Goal: Task Accomplishment & Management: Manage account settings

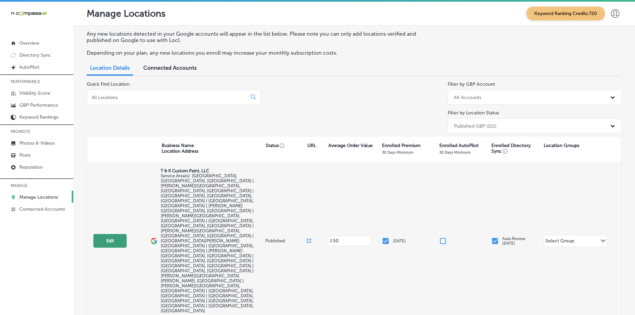
click at [122, 234] on button "Edit" at bounding box center [109, 241] width 33 height 14
select select "US"
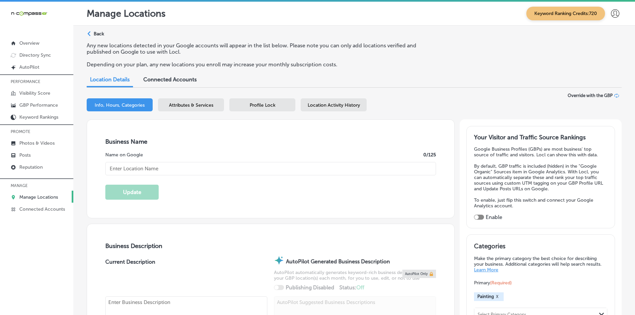
checkbox input "true"
type input "T & K Custom Paint, LLC"
checkbox input "false"
type input "[STREET_ADDRESS][PERSON_NAME]"
type input "[GEOGRAPHIC_DATA]"
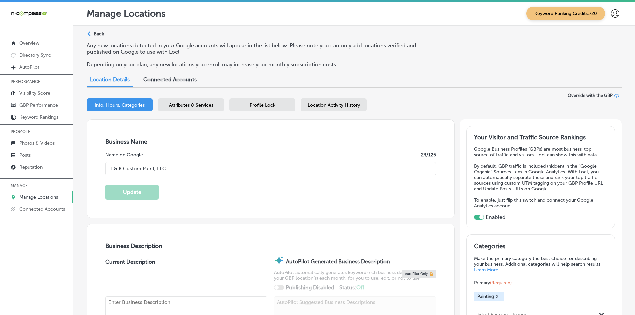
type input "32068"
type input "US"
type input "[URL][DOMAIN_NAME]"
type textarea "T & K Custom Paint, LLC is a family-owned, woman-owned business offering profes…"
type input "[PHONE_NUMBER]"
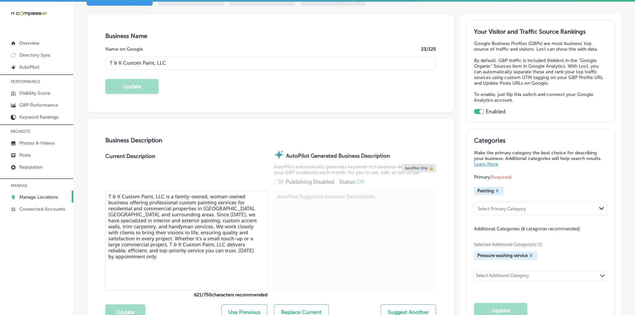
scroll to position [133, 0]
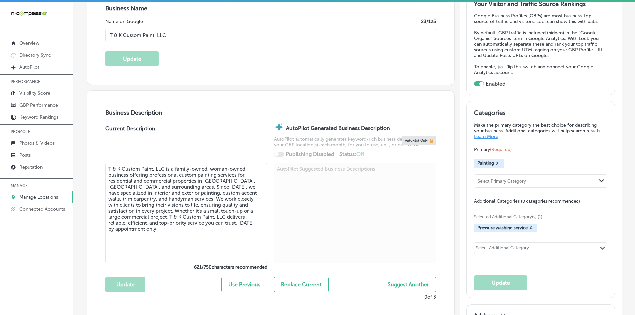
click at [180, 198] on textarea "T & K Custom Paint, LLC is a family-owned, woman-owned business offering profes…" at bounding box center [186, 213] width 162 height 100
paste textarea "ChatGPT said: Retirement Health Plans Made Simple, led by experienced Medicare …"
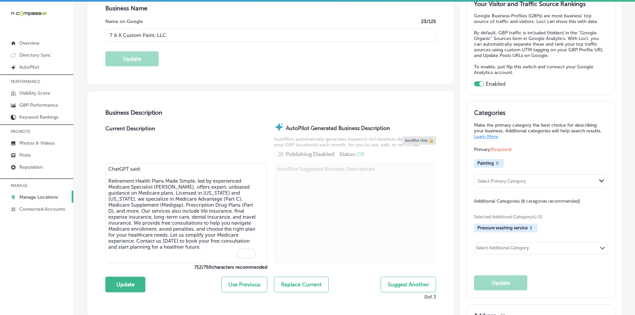
type textarea "T & K Custom Paint, LLC is a family-owned, woman-owned business offering profes…"
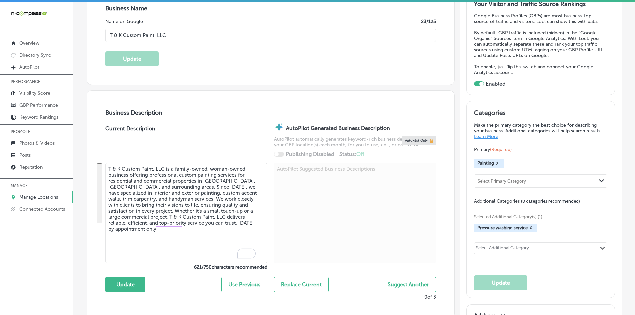
click at [28, 200] on link "Manage Locations" at bounding box center [36, 197] width 73 height 12
